Goal: Contribute content

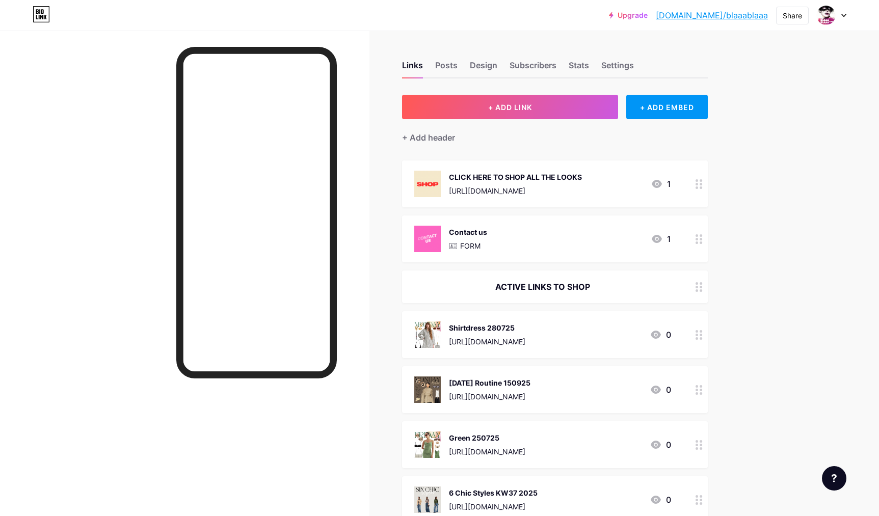
click at [473, 335] on div "Shirtdress 280725 [URL][DOMAIN_NAME]" at bounding box center [487, 334] width 76 height 26
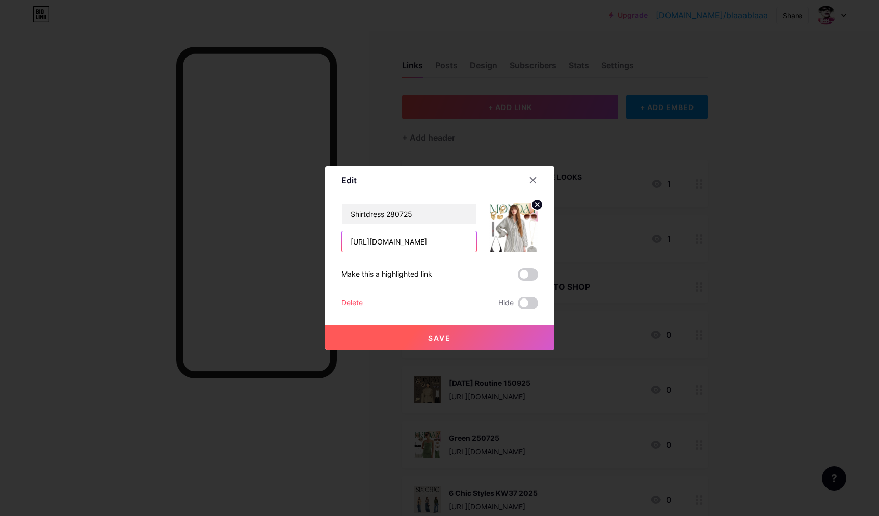
drag, startPoint x: 437, startPoint y: 242, endPoint x: 261, endPoint y: 226, distance: 177.0
click at [342, 231] on input "[URL][DOMAIN_NAME]" at bounding box center [409, 241] width 134 height 20
drag, startPoint x: 424, startPoint y: 213, endPoint x: 303, endPoint y: 196, distance: 122.9
click at [342, 204] on input "Shirtdress 280725" at bounding box center [409, 214] width 134 height 20
drag, startPoint x: 382, startPoint y: 49, endPoint x: 382, endPoint y: 44, distance: 5.1
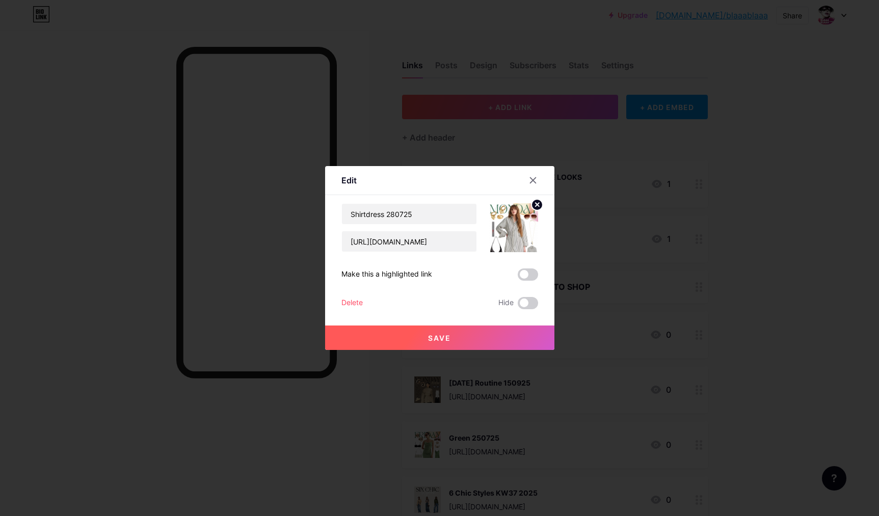
click at [382, 46] on div at bounding box center [439, 258] width 879 height 516
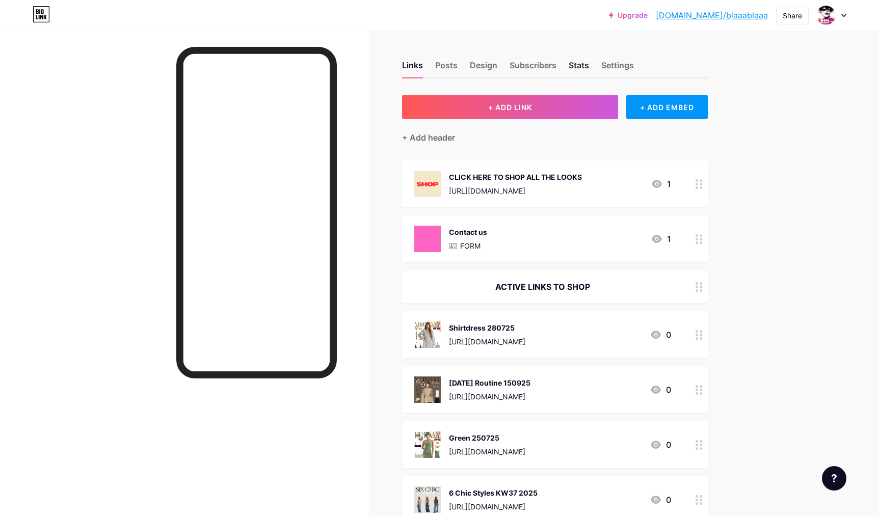
click at [574, 67] on div "Stats" at bounding box center [578, 68] width 20 height 18
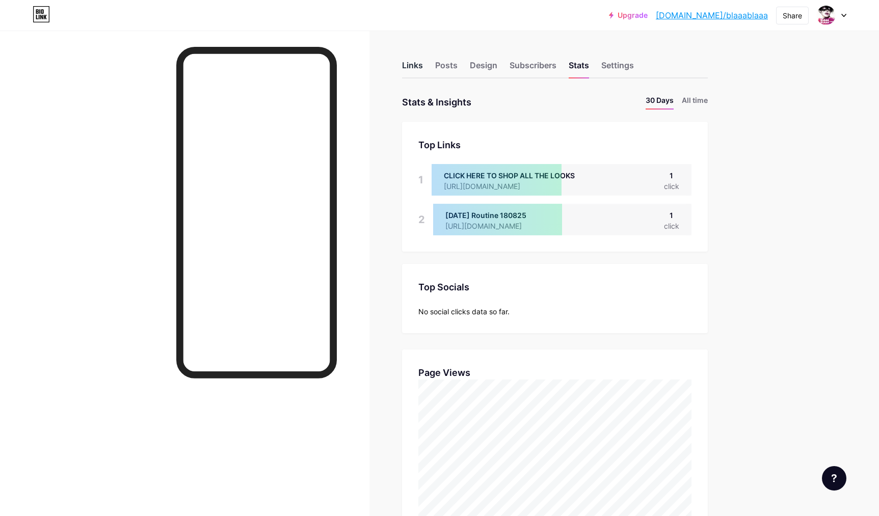
click at [408, 67] on div "Links" at bounding box center [412, 68] width 21 height 18
